Goal: Use online tool/utility: Utilize a website feature to perform a specific function

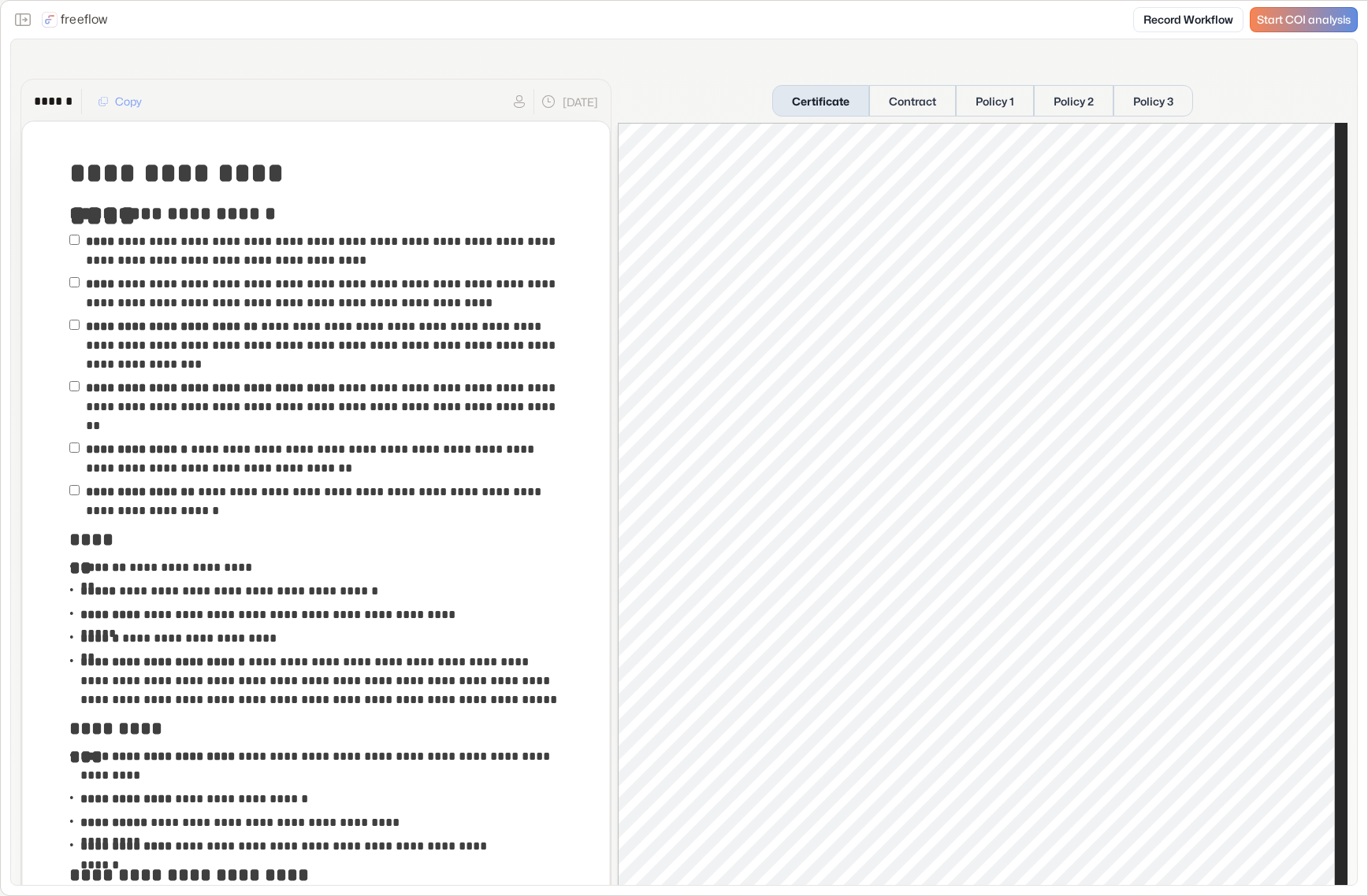
scroll to position [1024, 0]
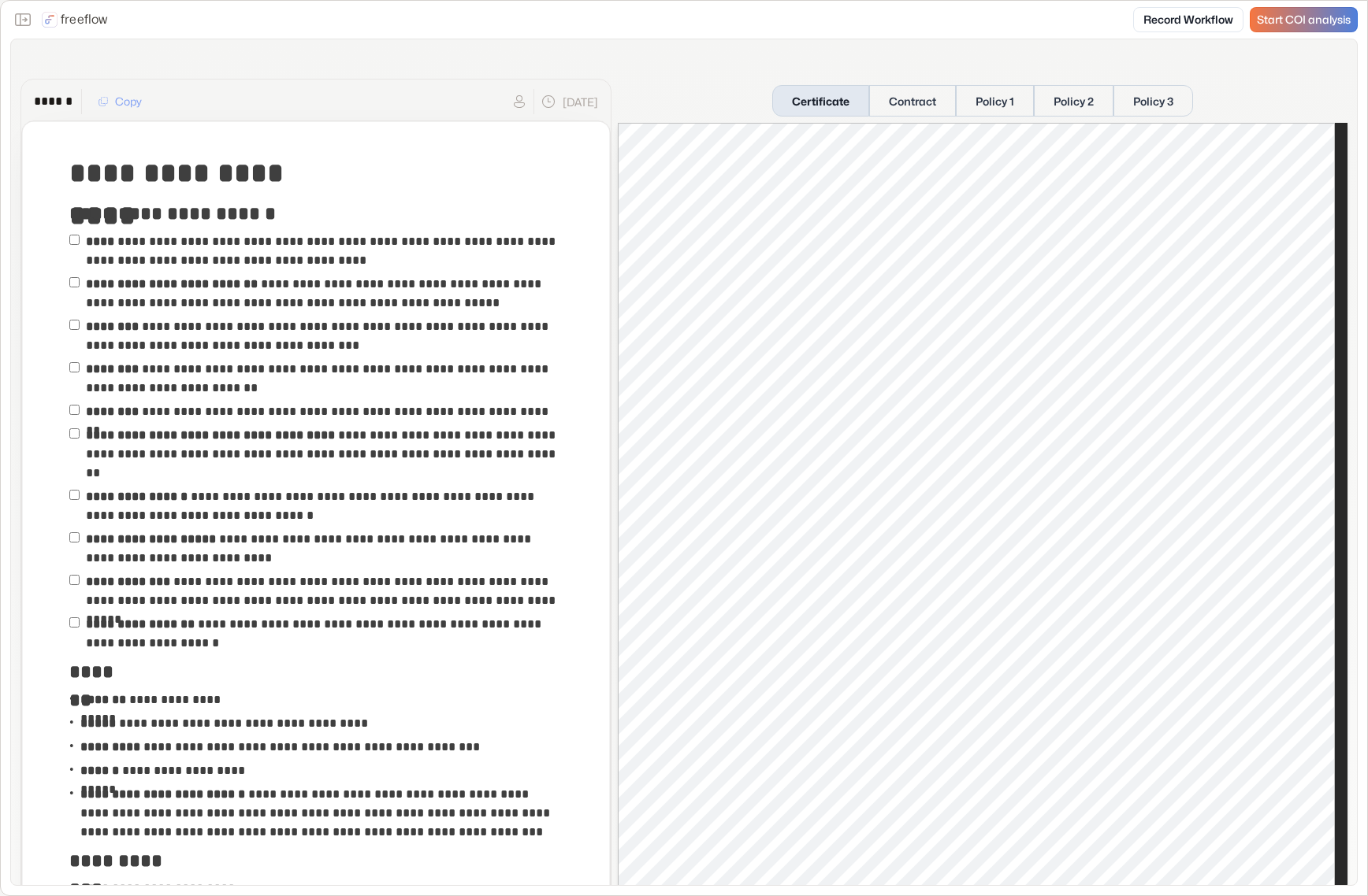
click at [1309, 16] on span "Start COI analysis" at bounding box center [1304, 20] width 94 height 13
